Goal: Navigation & Orientation: Go to known website

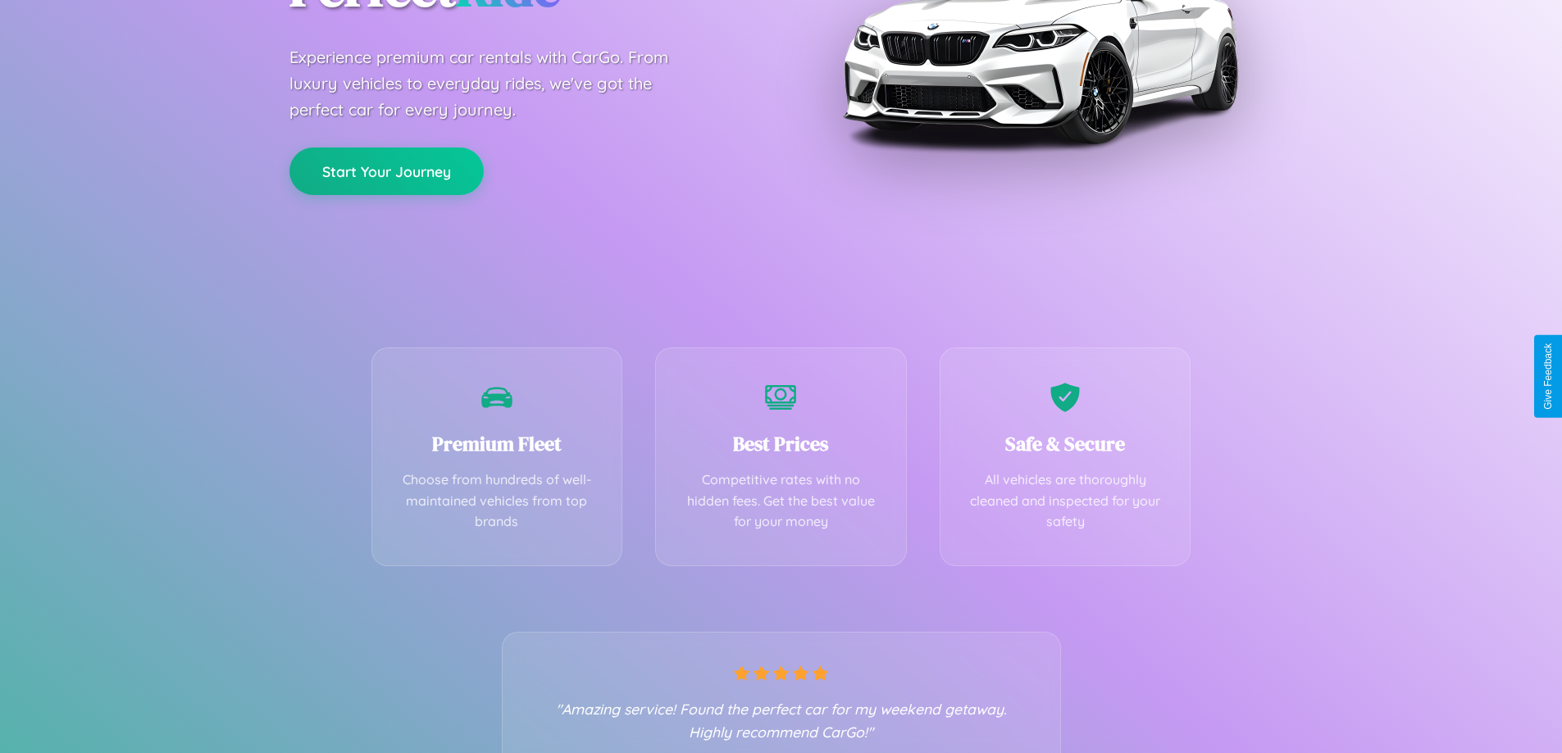
scroll to position [323, 0]
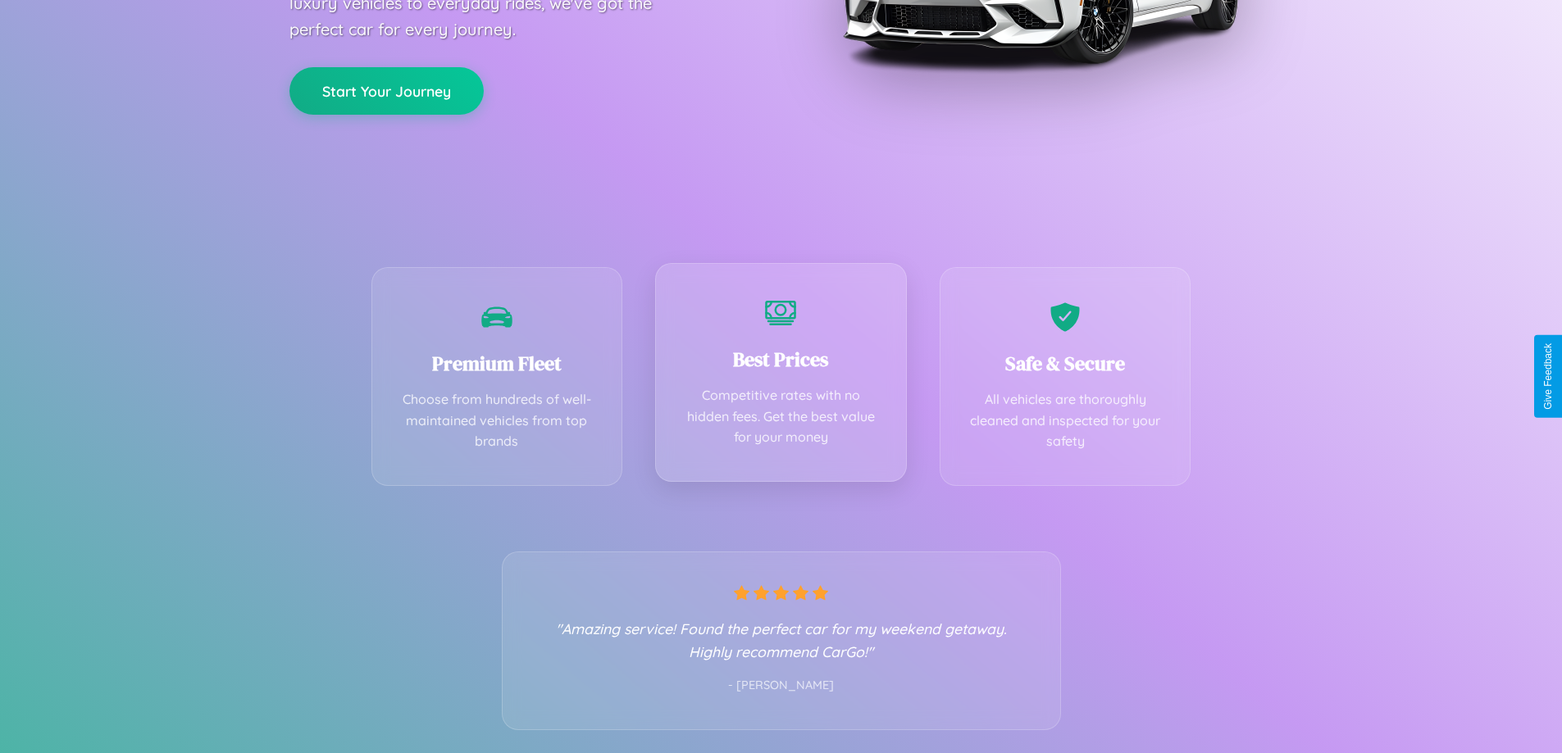
click at [780, 376] on div "Best Prices Competitive rates with no hidden fees. Get the best value for your …" at bounding box center [781, 372] width 252 height 219
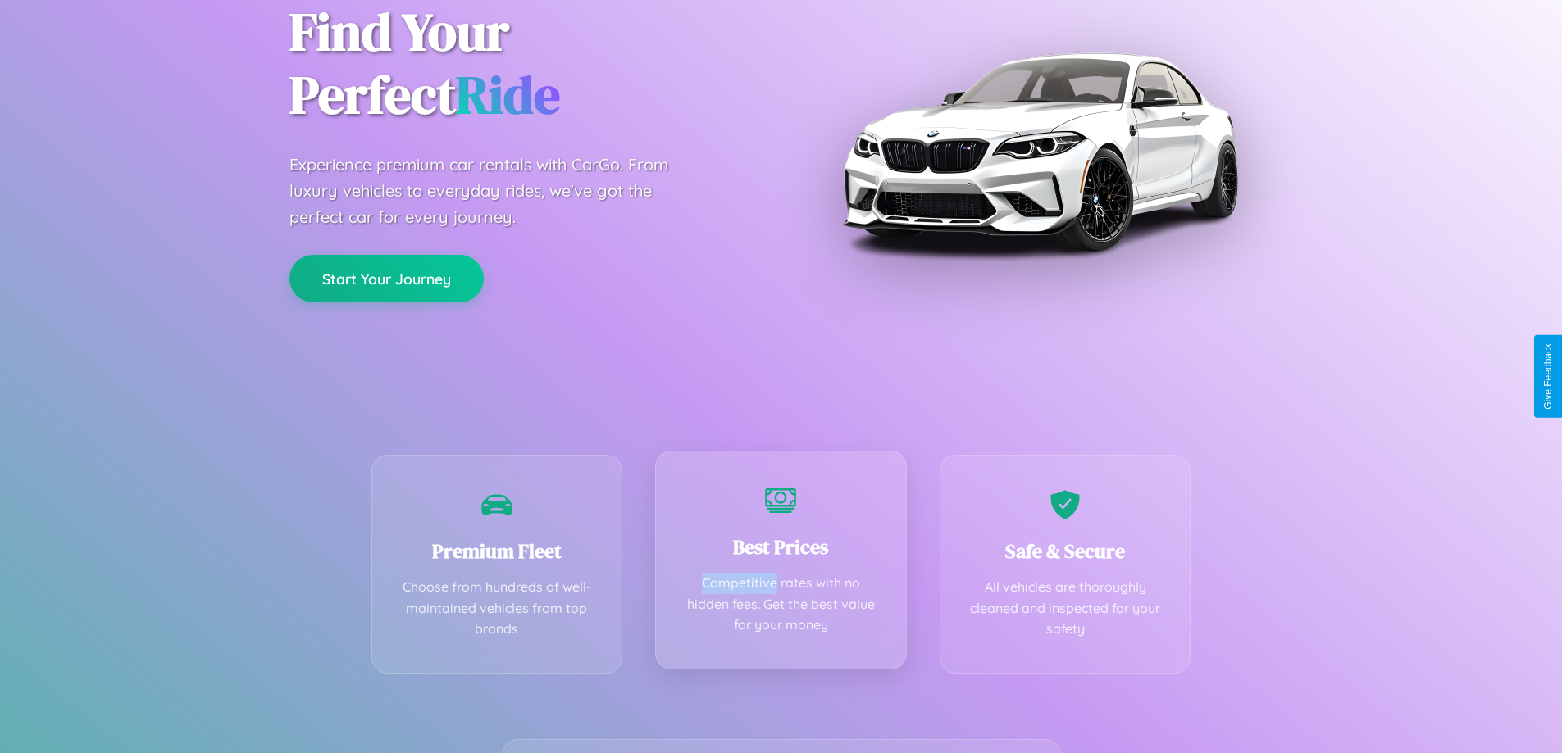
scroll to position [0, 0]
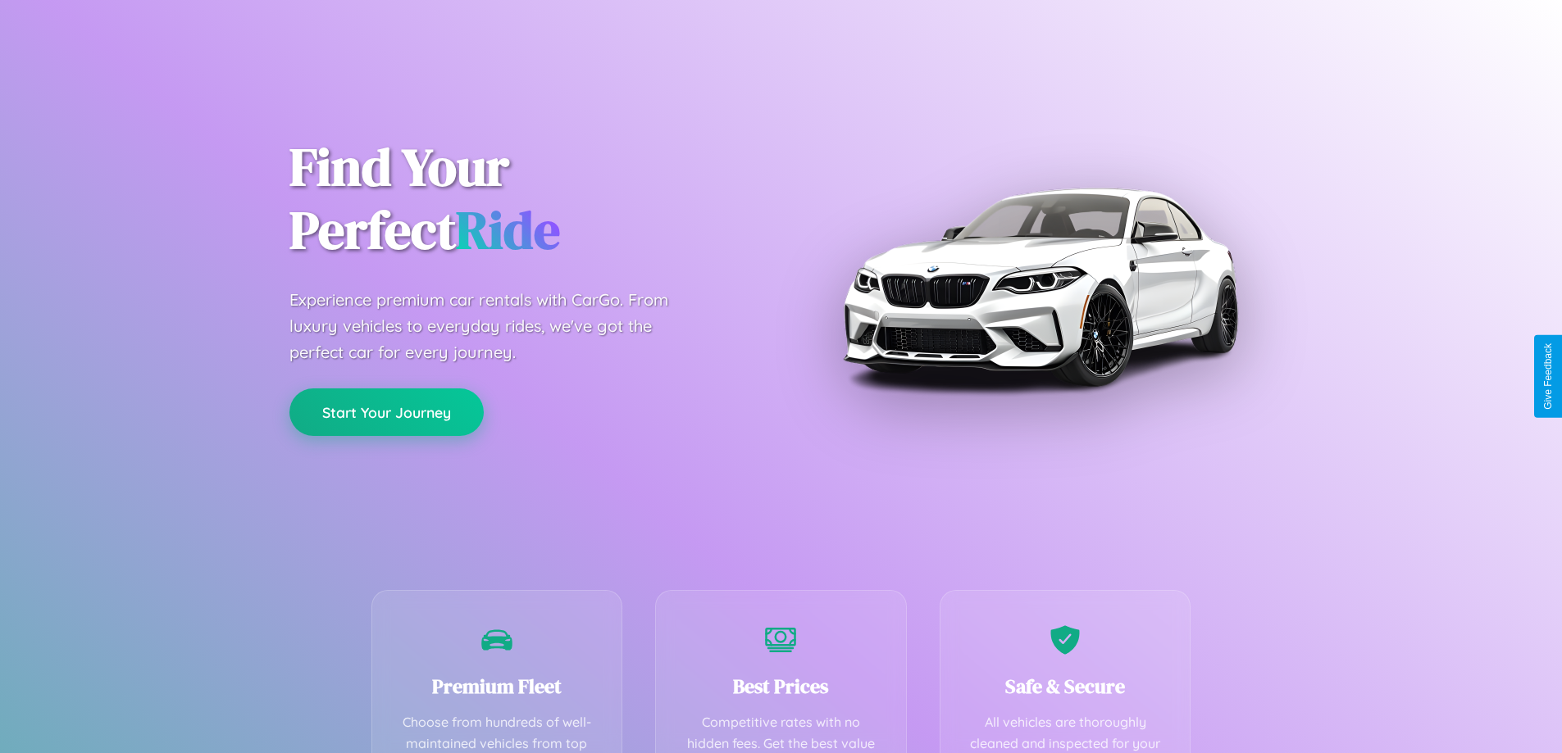
click at [386, 413] on button "Start Your Journey" at bounding box center [386, 413] width 194 height 48
click at [386, 412] on button "Start Your Journey" at bounding box center [386, 413] width 194 height 48
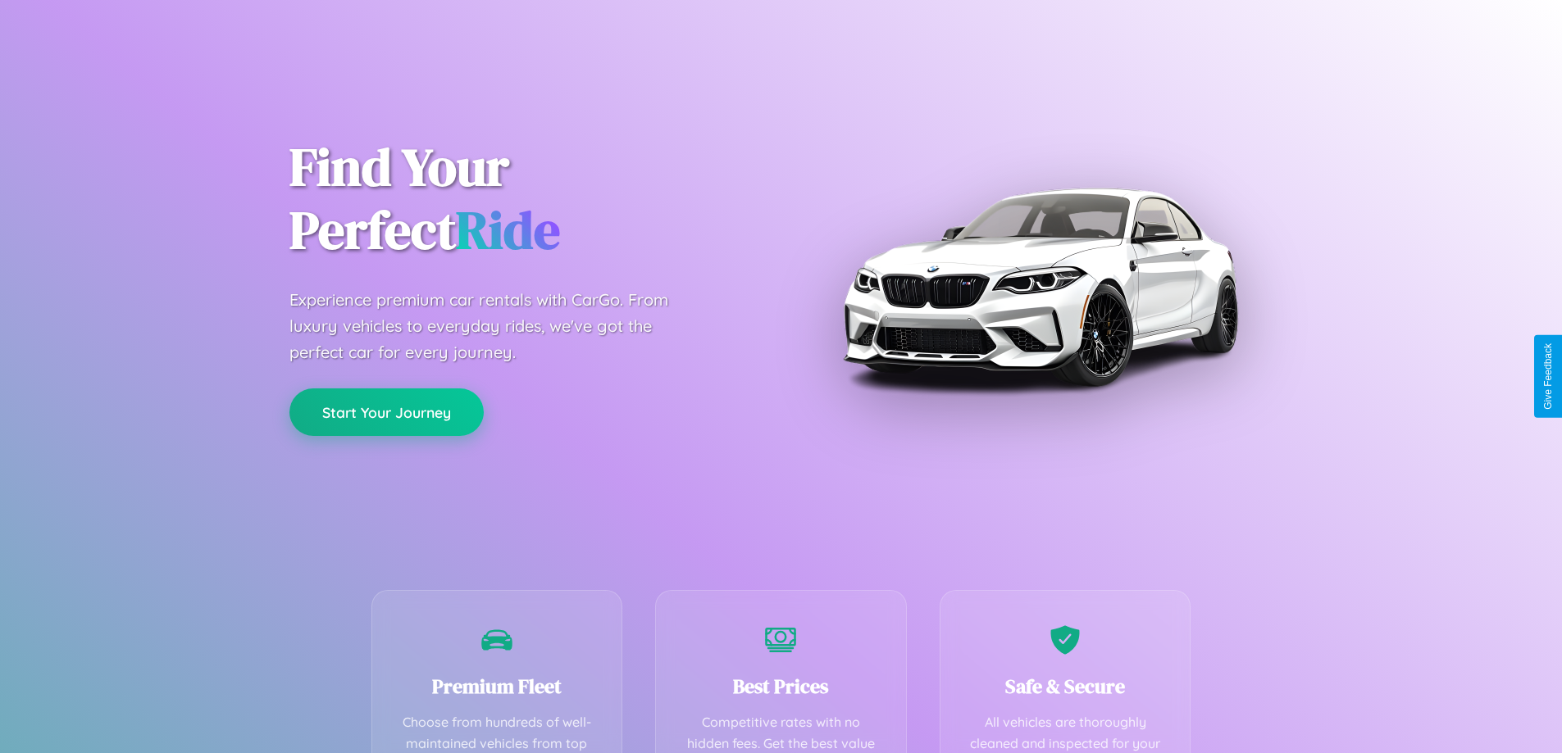
click at [386, 412] on button "Start Your Journey" at bounding box center [386, 413] width 194 height 48
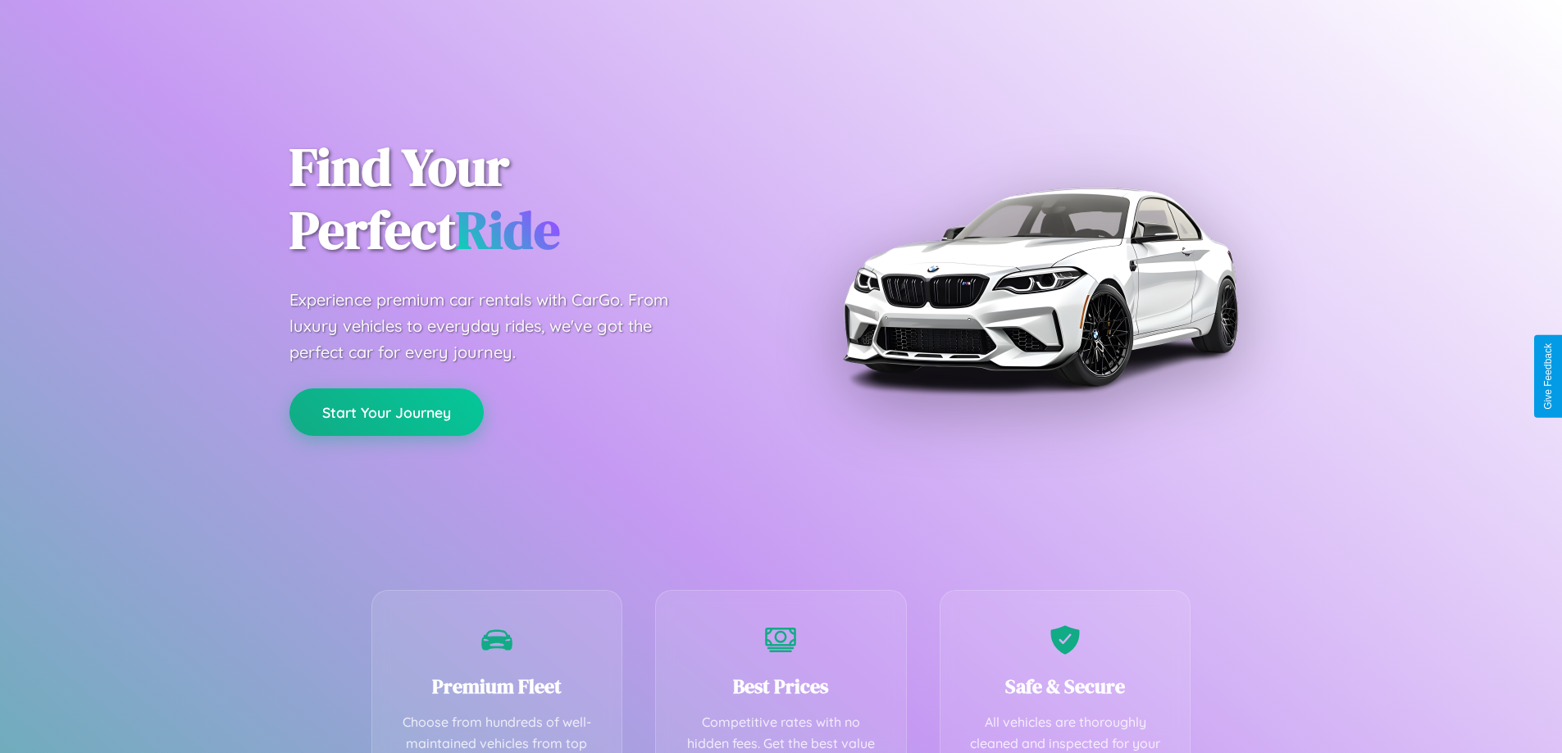
click at [386, 412] on button "Start Your Journey" at bounding box center [386, 413] width 194 height 48
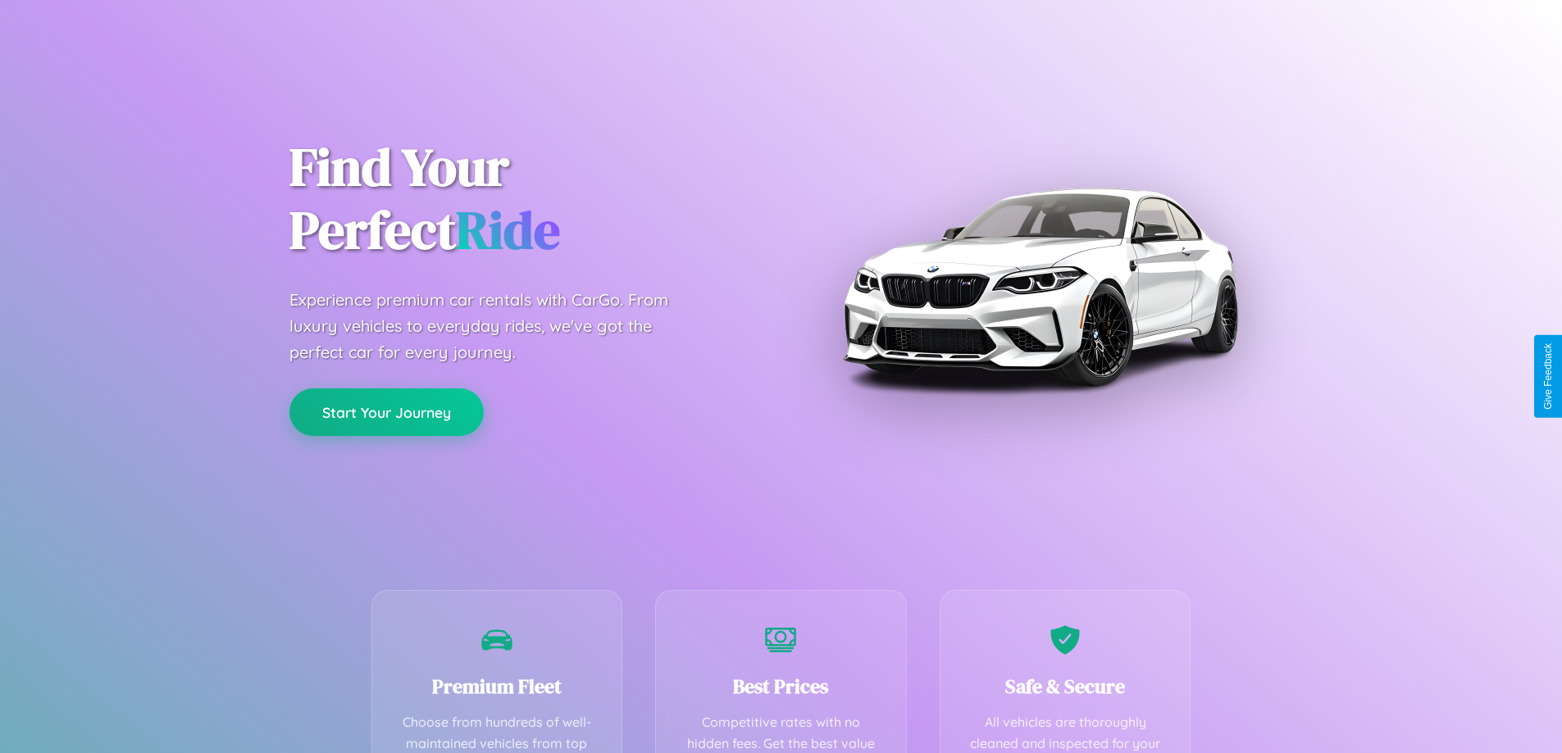
click at [386, 412] on button "Start Your Journey" at bounding box center [386, 413] width 194 height 48
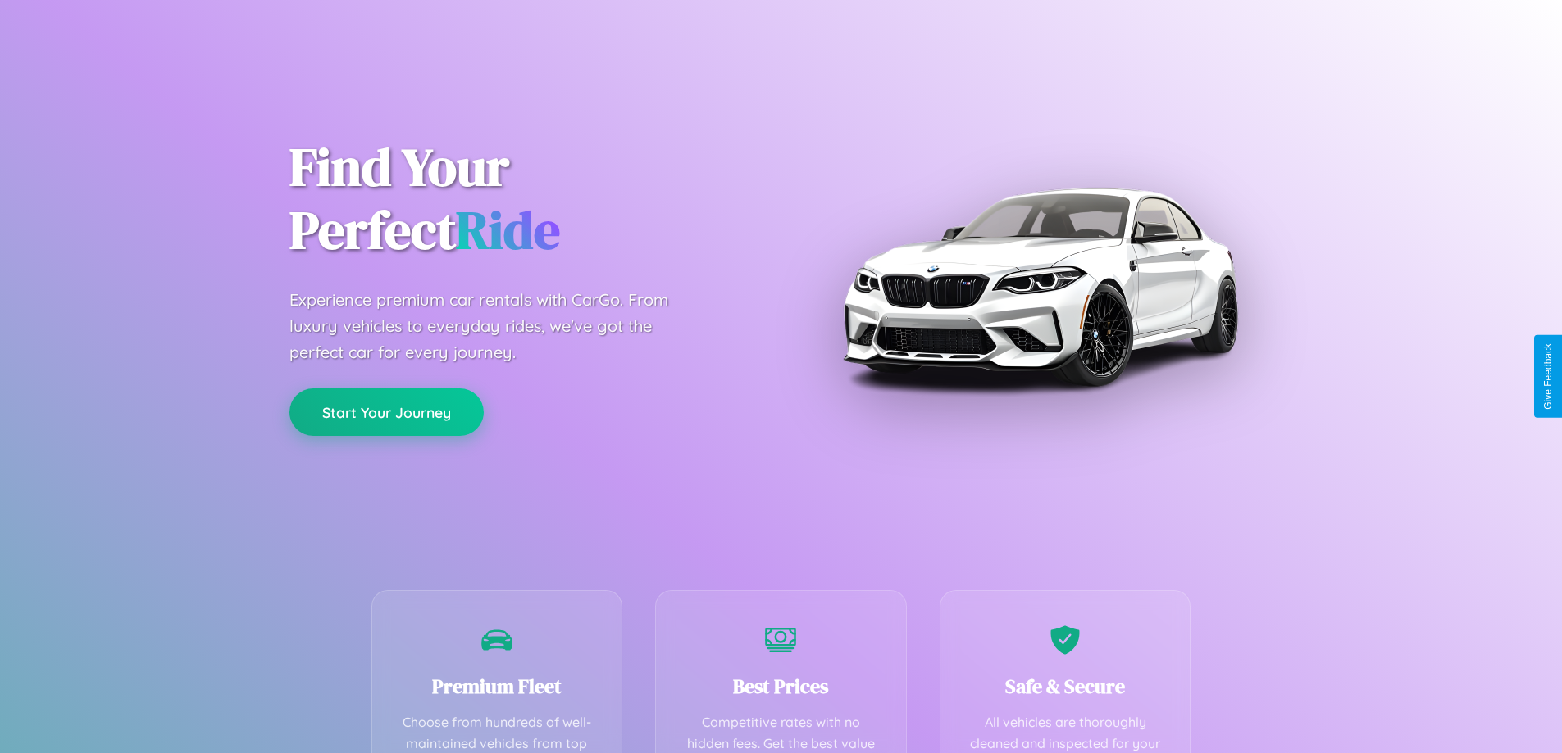
click at [386, 412] on button "Start Your Journey" at bounding box center [386, 413] width 194 height 48
